Goal: Use online tool/utility: Use online tool/utility

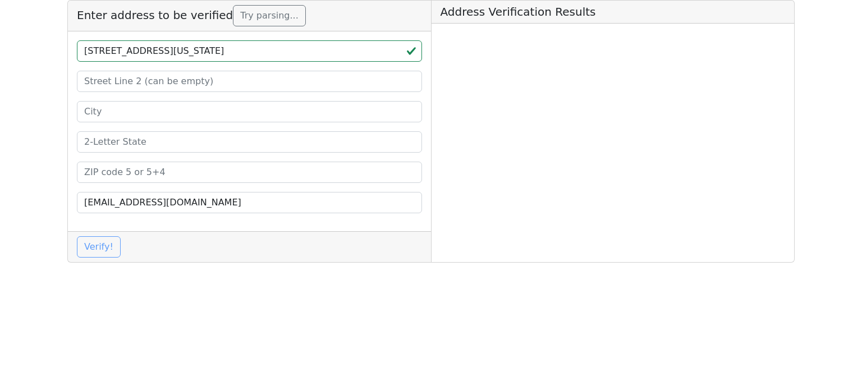
click at [302, 52] on input "[STREET_ADDRESS][US_STATE]" at bounding box center [249, 50] width 345 height 21
click at [287, 51] on input "[STREET_ADDRESS][US_STATE]" at bounding box center [249, 50] width 345 height 21
type input "[STREET_ADDRESS][US_STATE]"
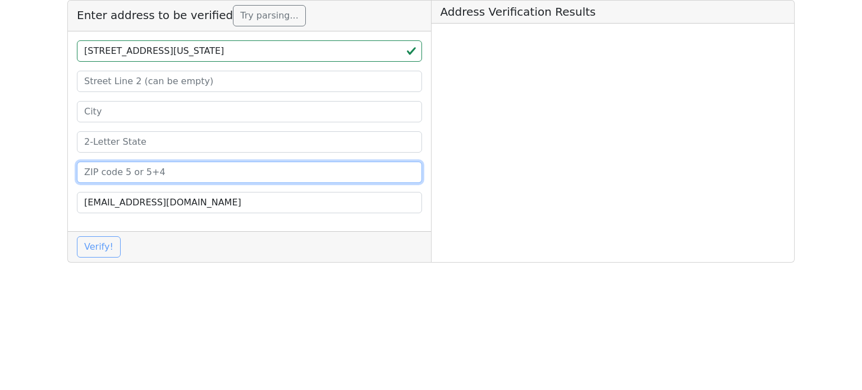
click at [189, 174] on input at bounding box center [249, 172] width 345 height 21
paste input "37801"
type input "37801"
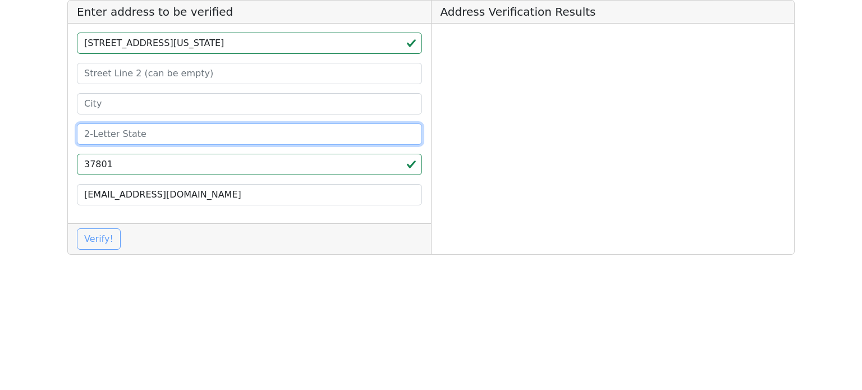
click at [184, 141] on input at bounding box center [249, 133] width 345 height 21
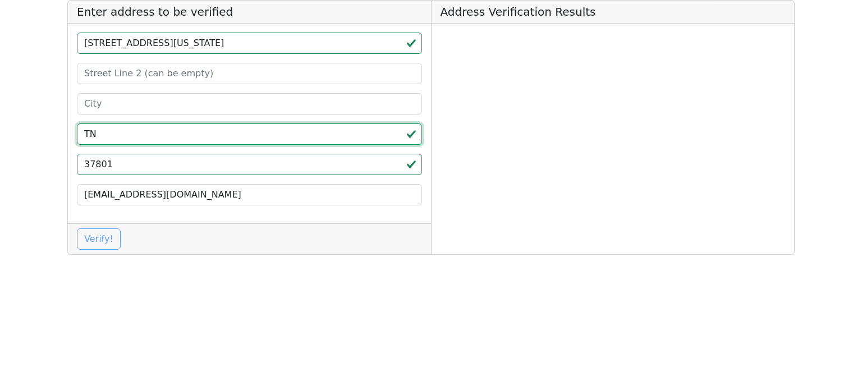
type input "TN"
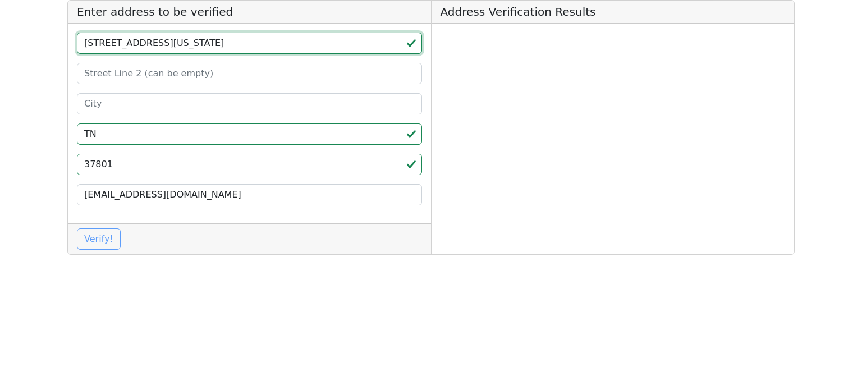
click at [209, 49] on input "[STREET_ADDRESS][US_STATE]" at bounding box center [249, 43] width 345 height 21
type input "[STREET_ADDRESS][US_STATE]"
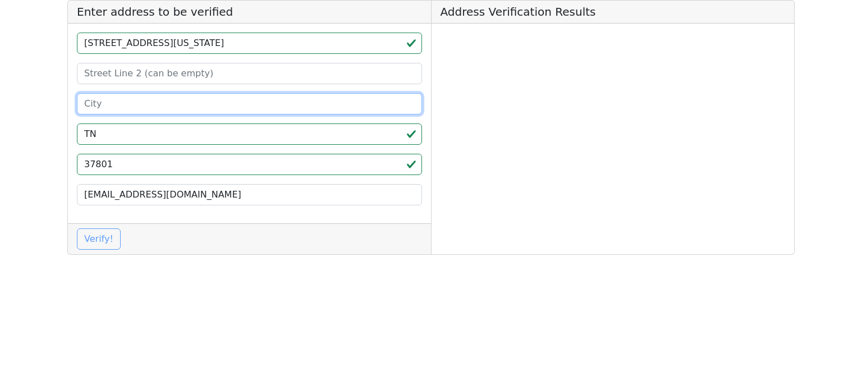
click at [157, 107] on input at bounding box center [249, 103] width 345 height 21
paste input "Maryville"
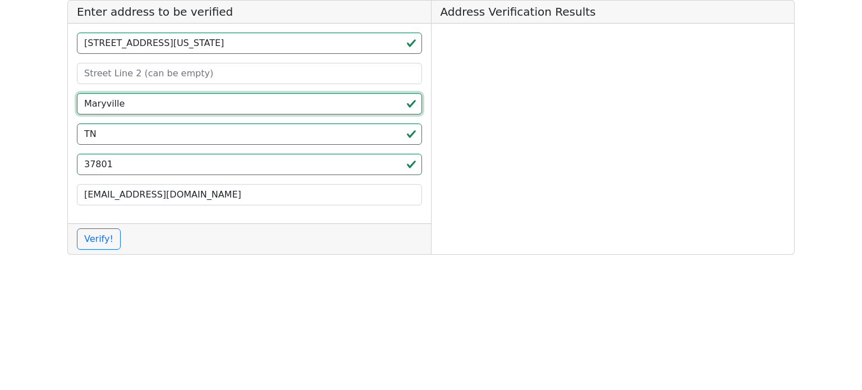
type input "Maryville"
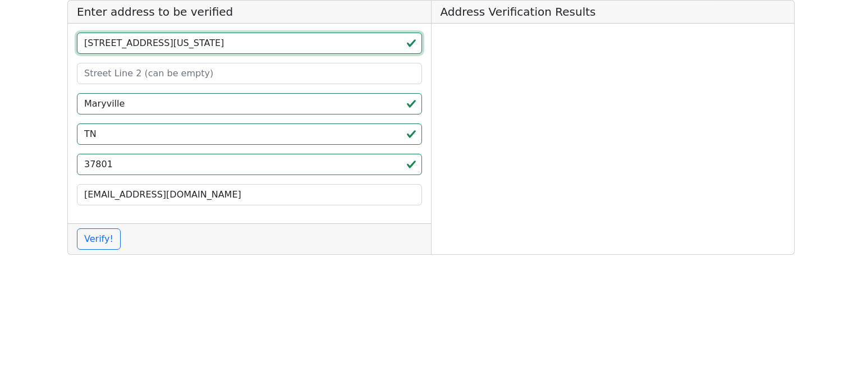
drag, startPoint x: 194, startPoint y: 47, endPoint x: 252, endPoint y: 53, distance: 58.7
click at [250, 51] on input "[STREET_ADDRESS][US_STATE]" at bounding box center [249, 43] width 345 height 21
type input "[STREET_ADDRESS]"
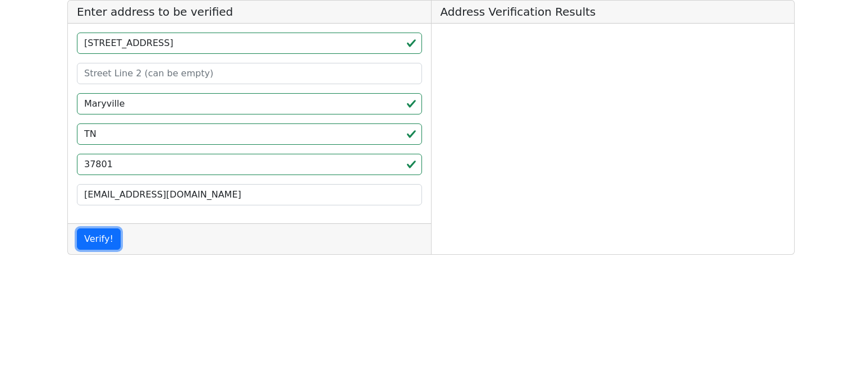
click at [77, 228] on button "Verify!" at bounding box center [99, 238] width 44 height 21
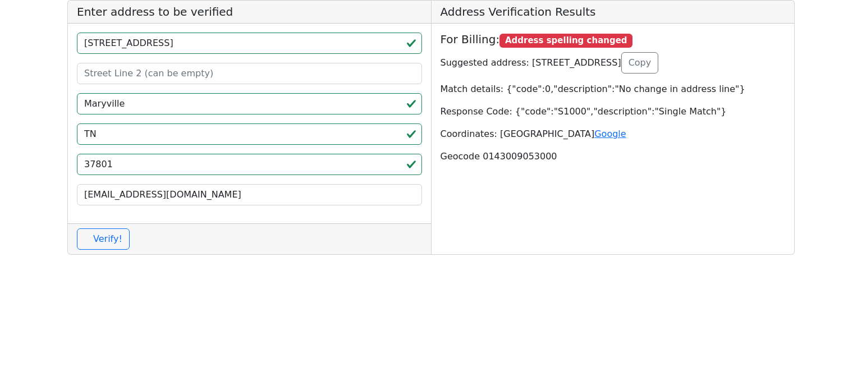
click at [9, 264] on html "Enter address to be verified [STREET_ADDRESS] [EMAIL_ADDRESS][DOMAIN_NAME] Veri…" at bounding box center [431, 132] width 862 height 264
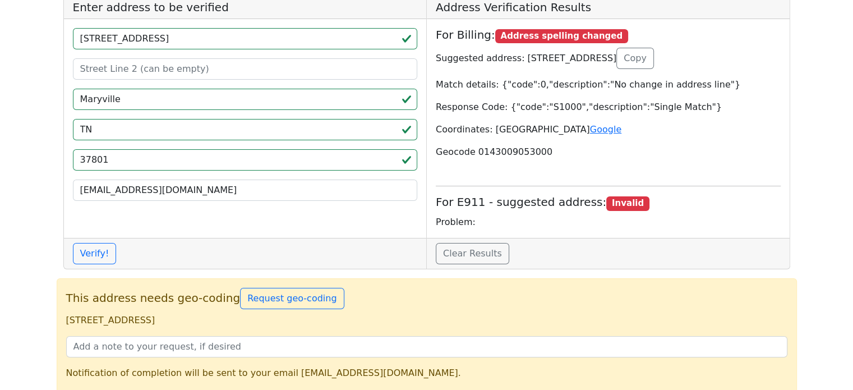
scroll to position [20, 0]
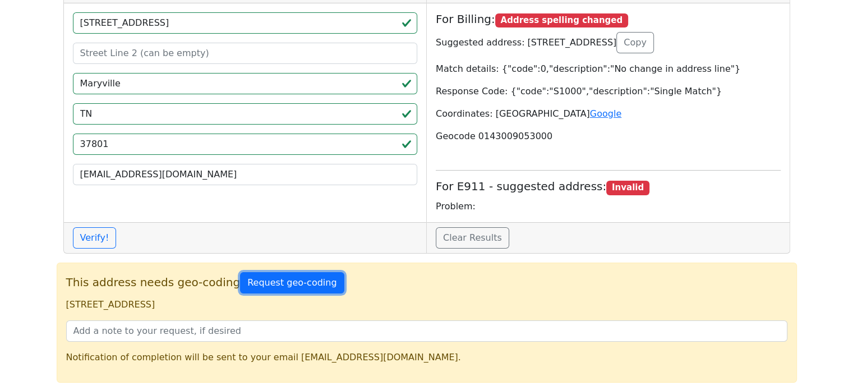
click at [255, 286] on button "Request geo-coding" at bounding box center [292, 282] width 104 height 21
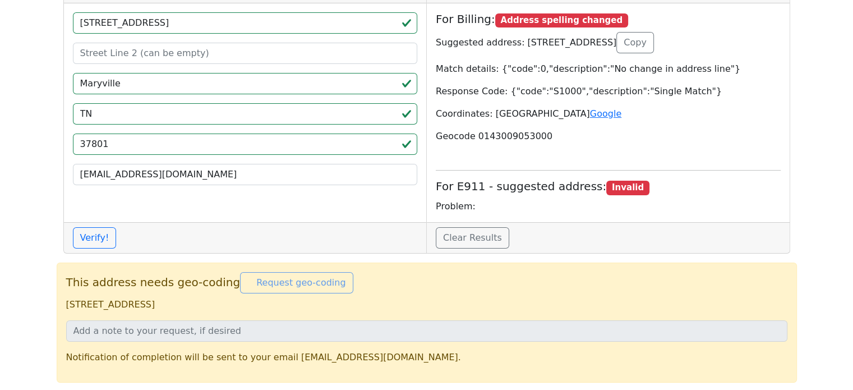
scroll to position [12, 0]
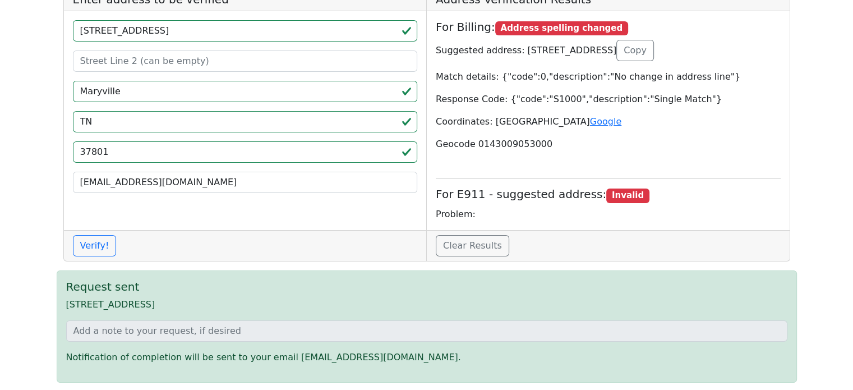
click at [0, 343] on app-root "Enter address to be verified [STREET_ADDRESS] [EMAIL_ADDRESS][DOMAIN_NAME] Veri…" at bounding box center [426, 190] width 853 height 404
click at [0, 298] on app-root "Enter address to be verified [STREET_ADDRESS] [EMAIL_ADDRESS][DOMAIN_NAME] Veri…" at bounding box center [426, 190] width 853 height 404
click at [75, 245] on button "Verify!" at bounding box center [95, 245] width 44 height 21
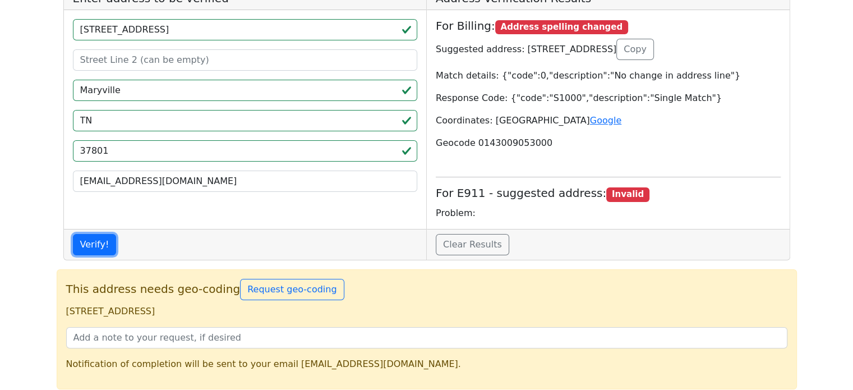
scroll to position [20, 0]
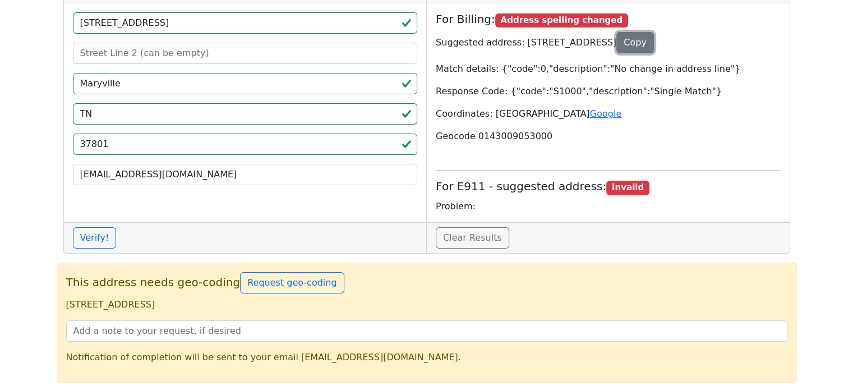
click at [654, 39] on button "Copy" at bounding box center [636, 42] width 38 height 21
